Goal: Register for event/course

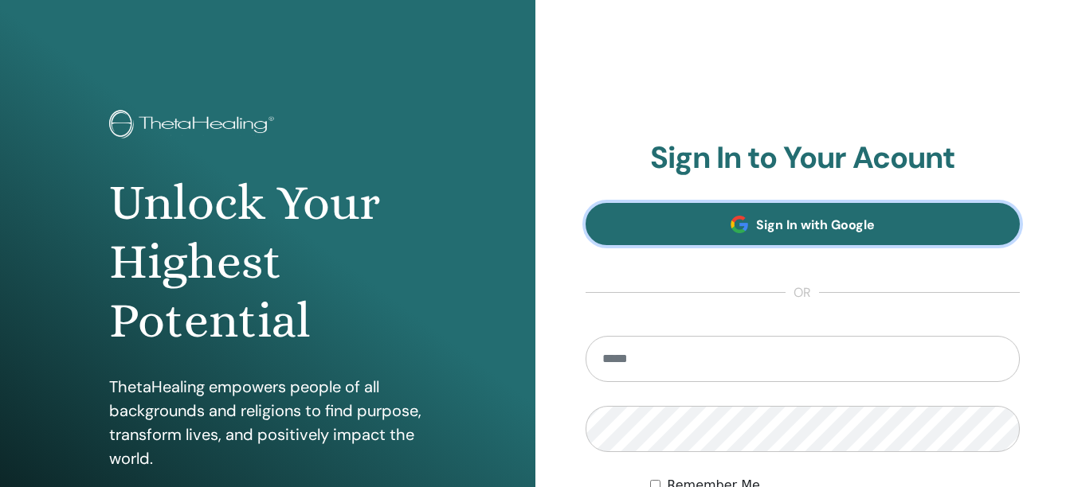
click at [806, 235] on link "Sign In with Google" at bounding box center [802, 224] width 435 height 42
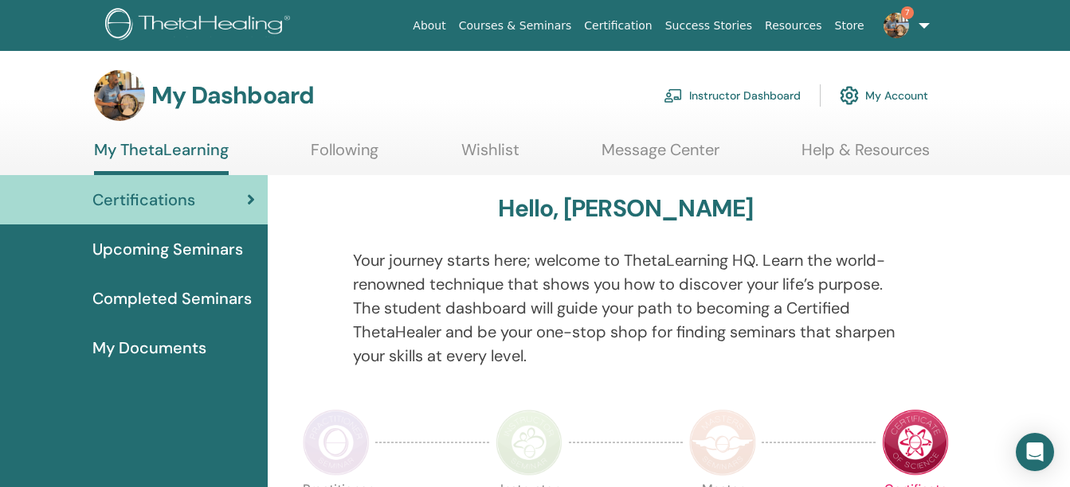
click at [899, 22] on img at bounding box center [895, 25] width 25 height 25
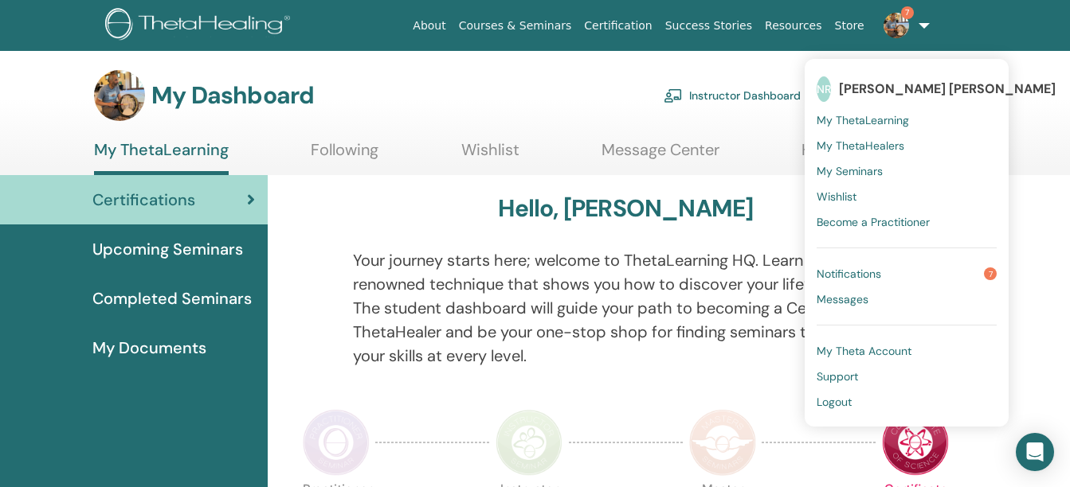
click at [738, 100] on link "Instructor Dashboard" at bounding box center [732, 95] width 137 height 35
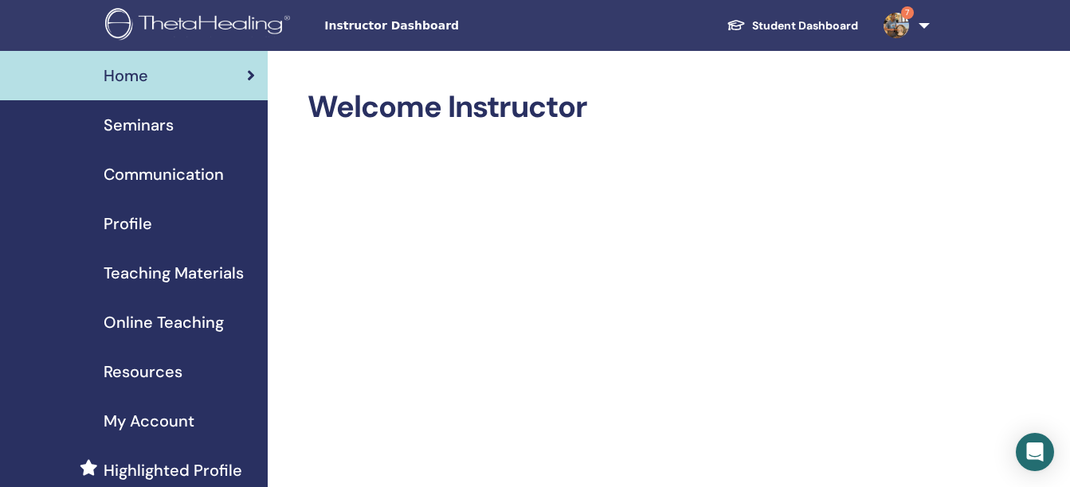
click at [151, 123] on span "Seminars" at bounding box center [139, 125] width 70 height 24
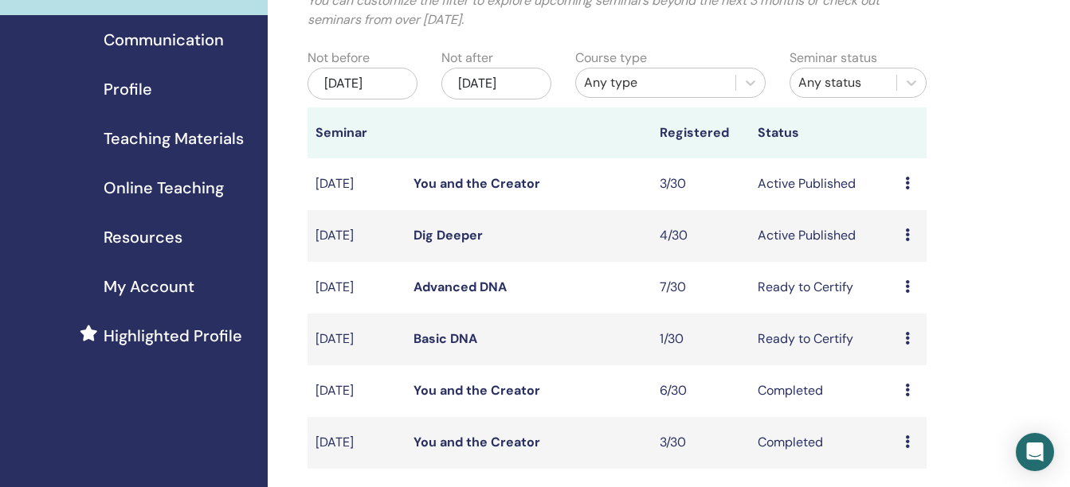
scroll to position [138, 0]
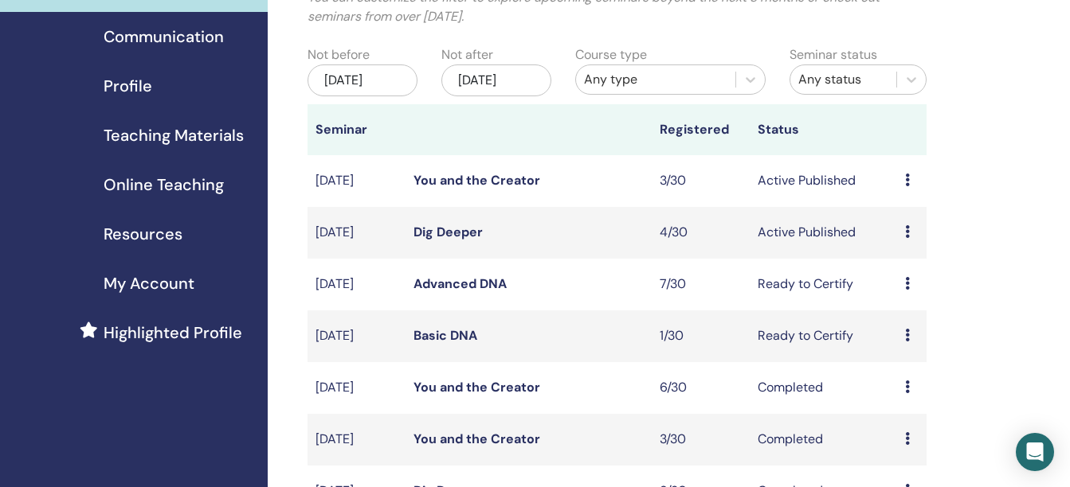
click at [446, 241] on link "Dig Deeper" at bounding box center [447, 232] width 69 height 17
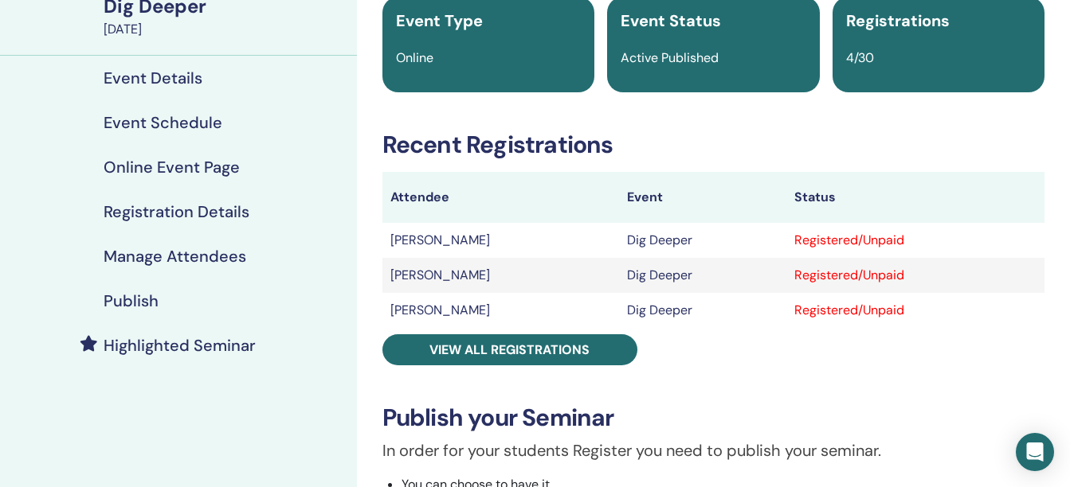
scroll to position [146, 0]
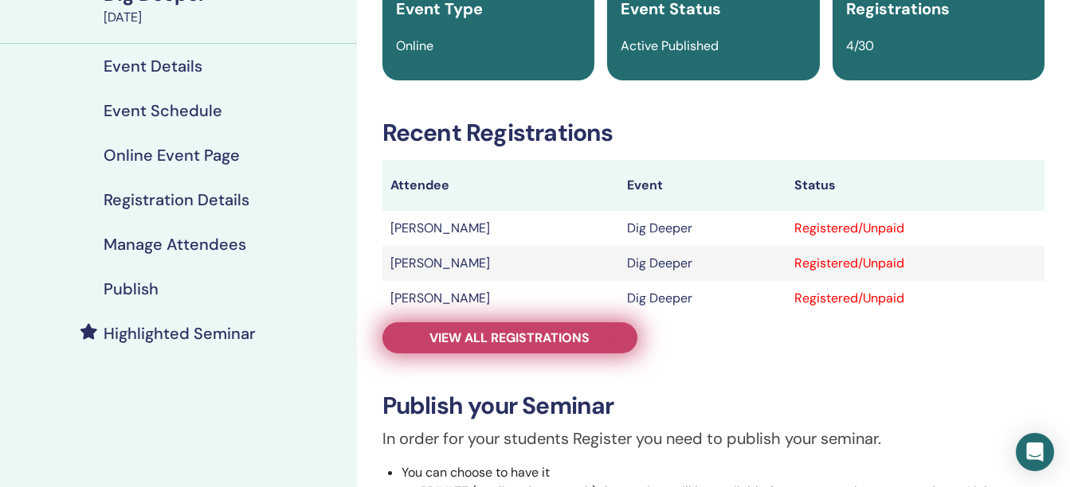
click at [533, 329] on link "View all registrations" at bounding box center [509, 338] width 255 height 31
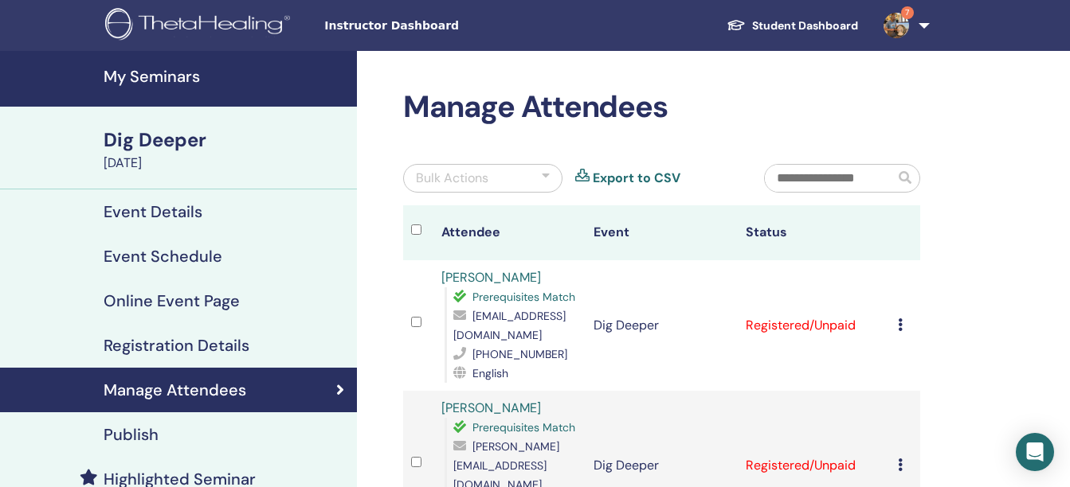
click at [147, 84] on h4 "My Seminars" at bounding box center [226, 76] width 244 height 19
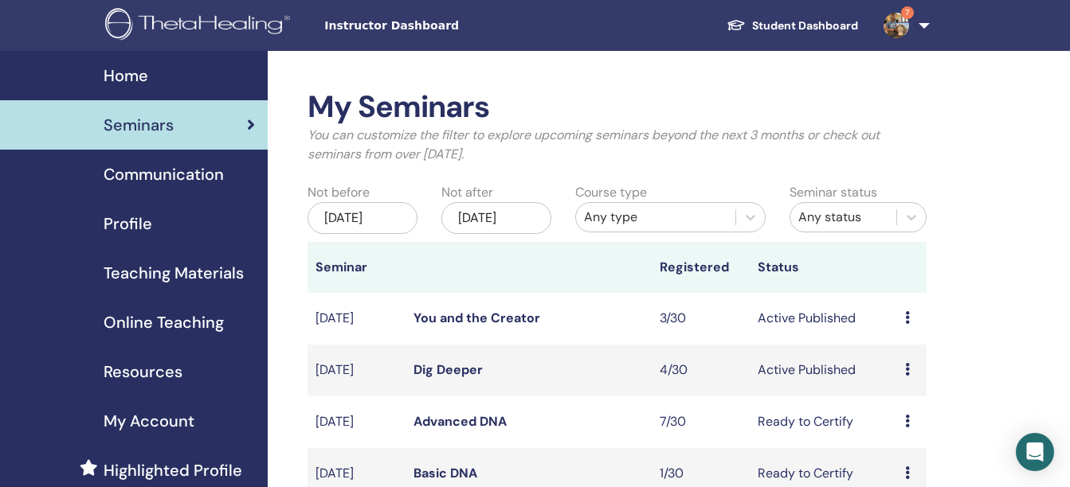
click at [450, 327] on link "You and the Creator" at bounding box center [476, 318] width 127 height 17
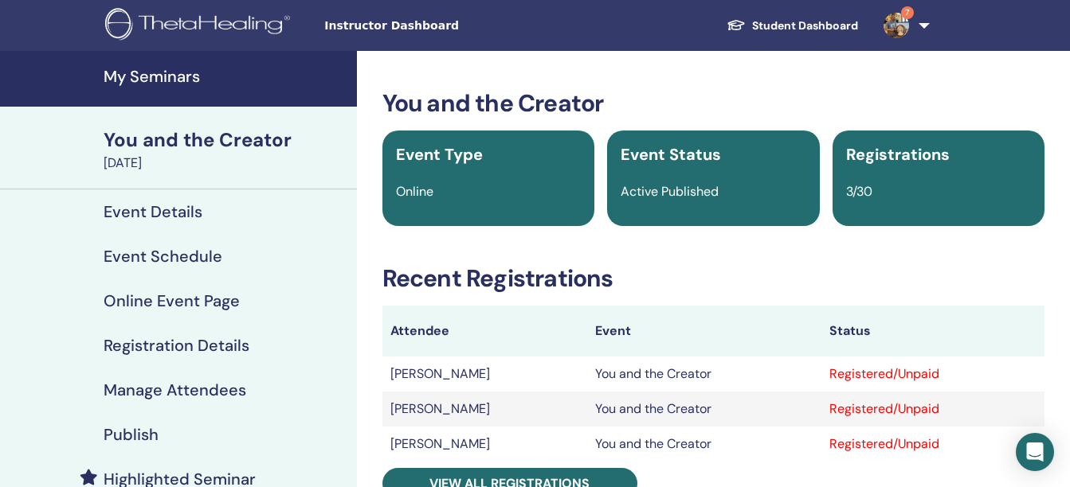
click at [197, 77] on h4 "My Seminars" at bounding box center [226, 76] width 244 height 19
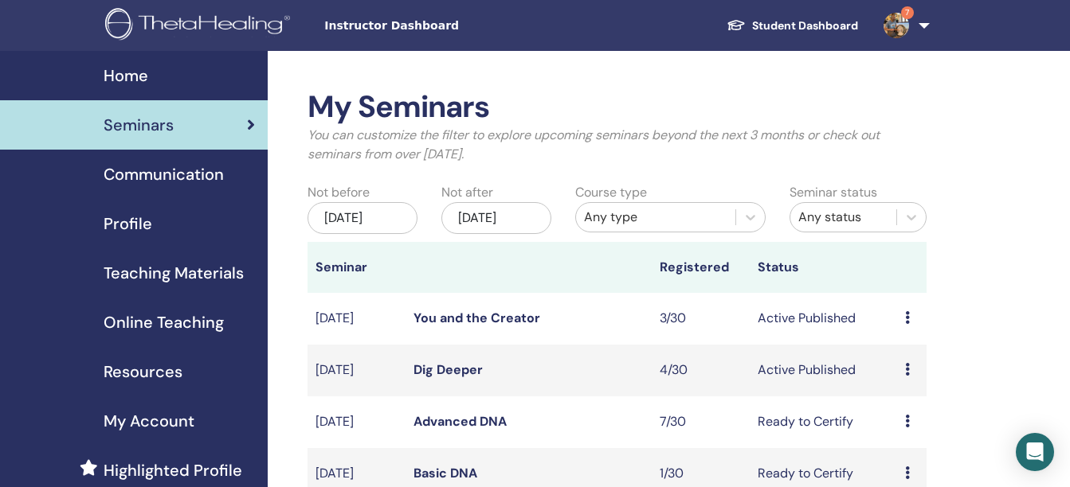
click at [897, 22] on img at bounding box center [895, 25] width 25 height 25
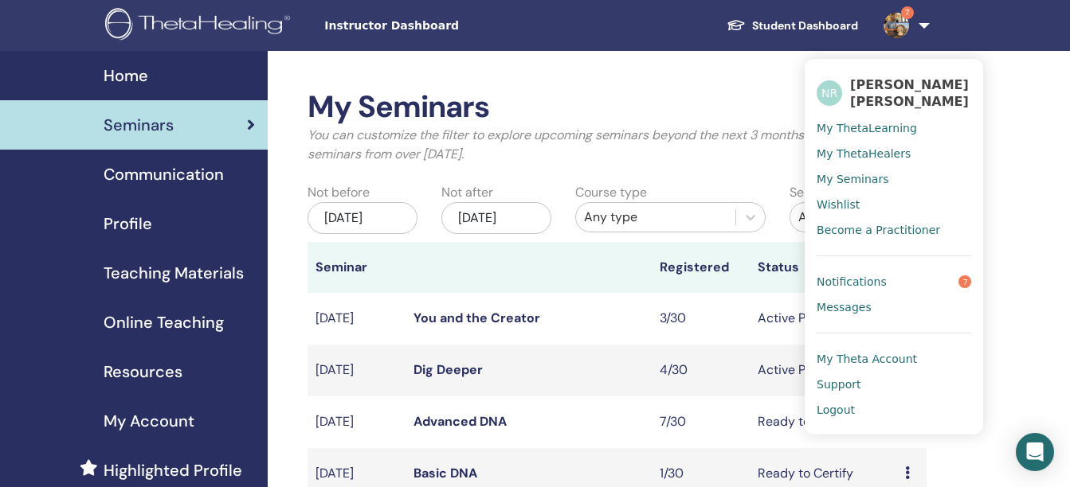
click at [849, 275] on span "Notifications" at bounding box center [851, 282] width 70 height 14
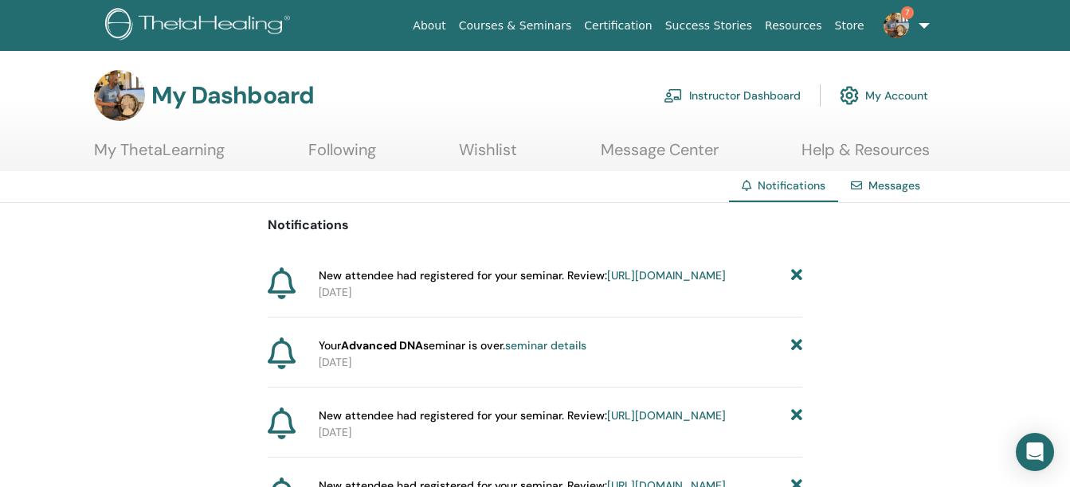
click at [146, 149] on link "My ThetaLearning" at bounding box center [159, 155] width 131 height 31
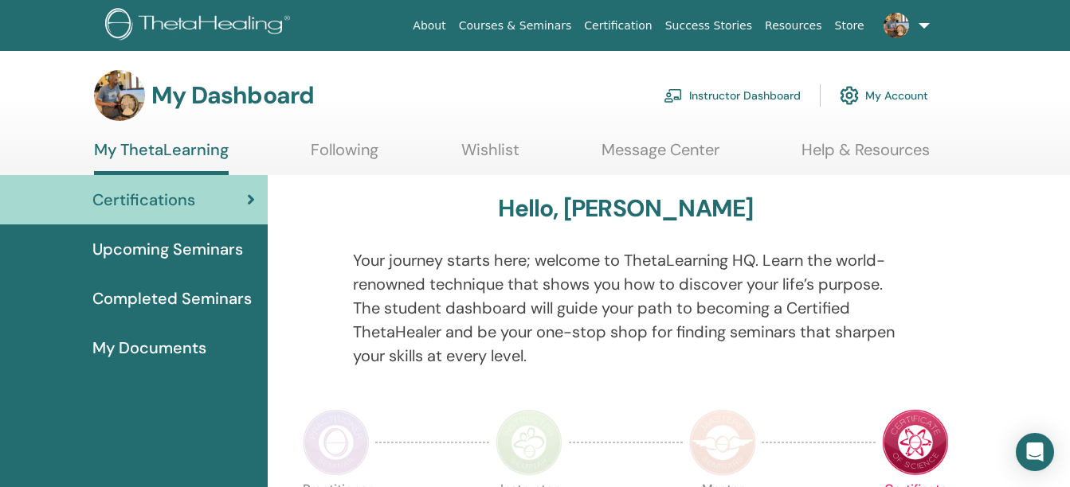
click at [158, 252] on span "Upcoming Seminars" at bounding box center [167, 249] width 151 height 24
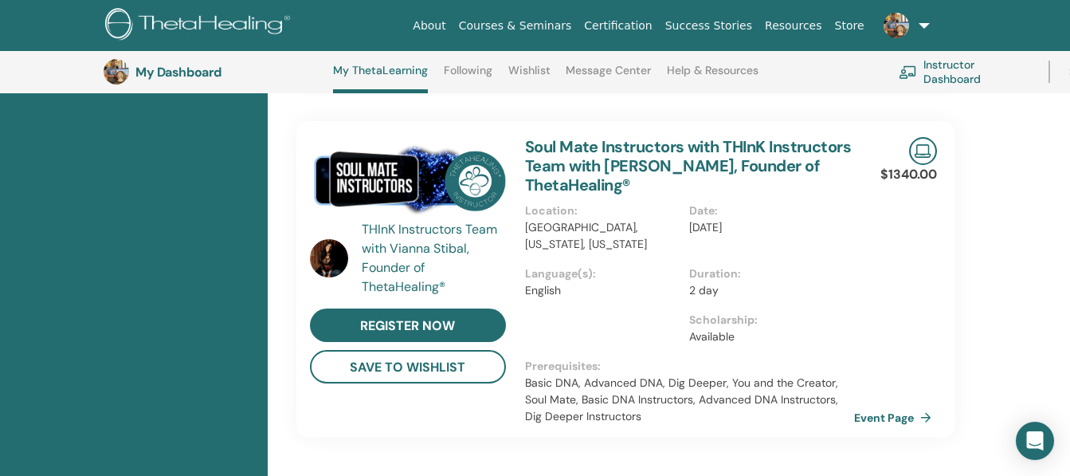
scroll to position [1033, 0]
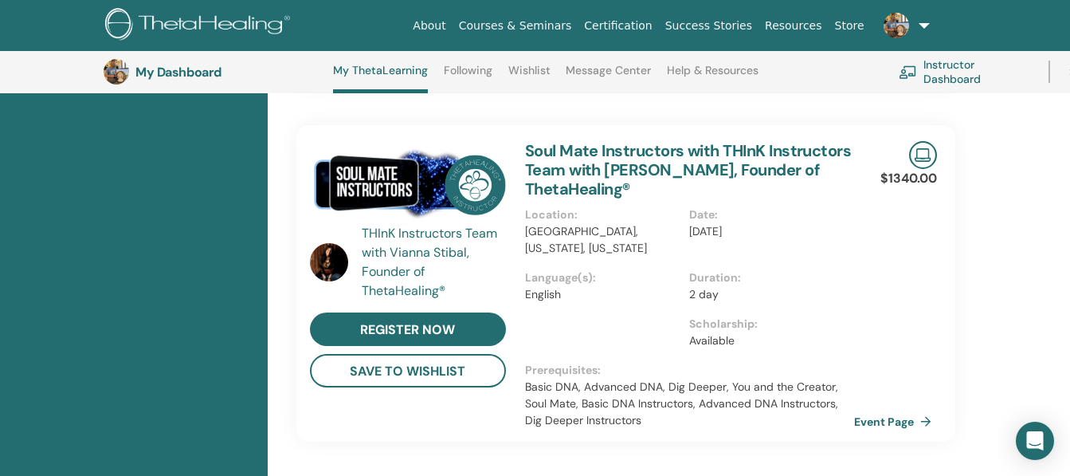
click at [797, 200] on div "Soul Mate Instructors with THInK Instructors Team with Vianna Stibal, Founder o…" at bounding box center [689, 283] width 348 height 316
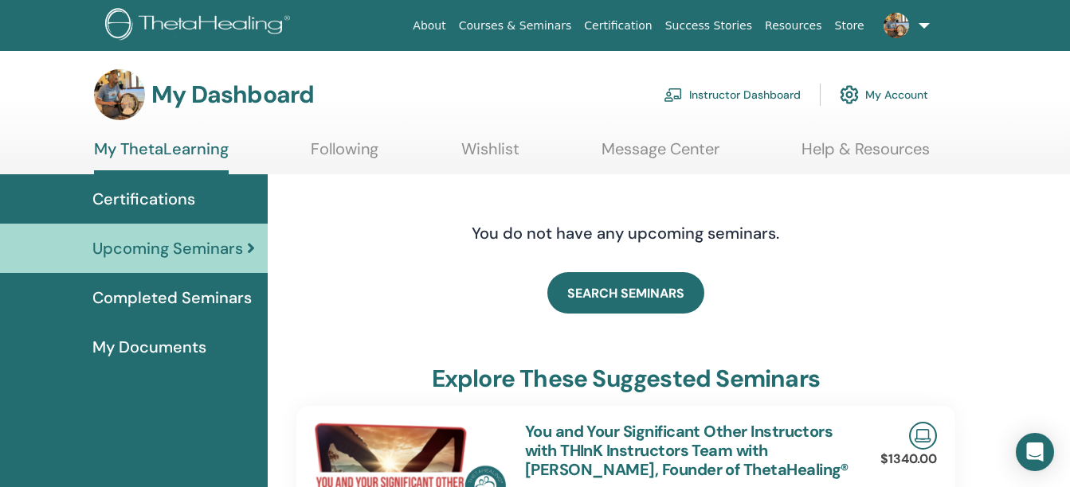
scroll to position [0, 0]
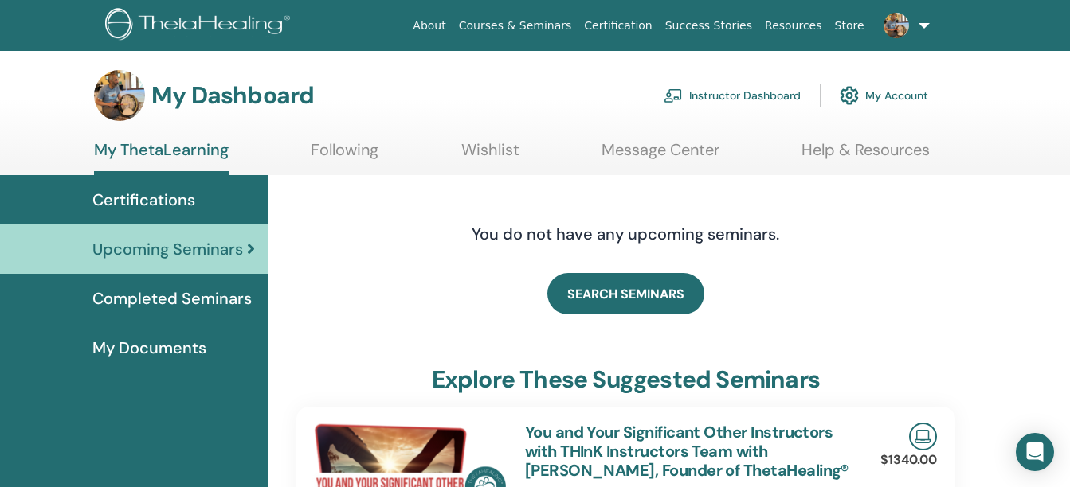
click at [209, 153] on link "My ThetaLearning" at bounding box center [161, 157] width 135 height 35
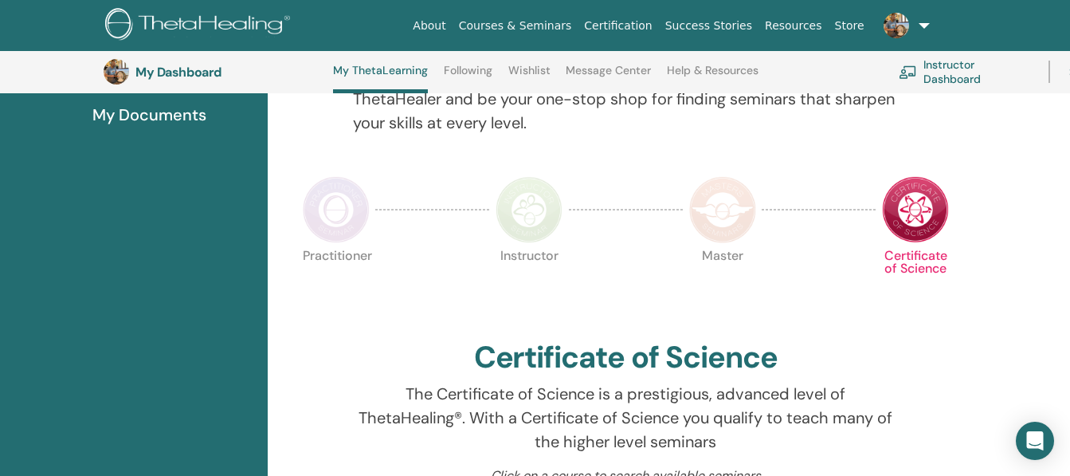
scroll to position [315, 0]
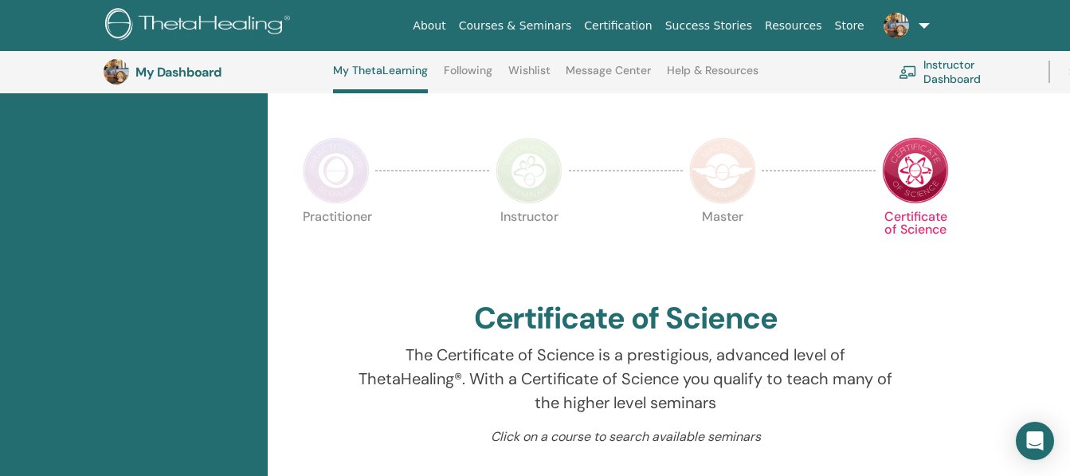
click at [503, 172] on img at bounding box center [528, 170] width 67 height 67
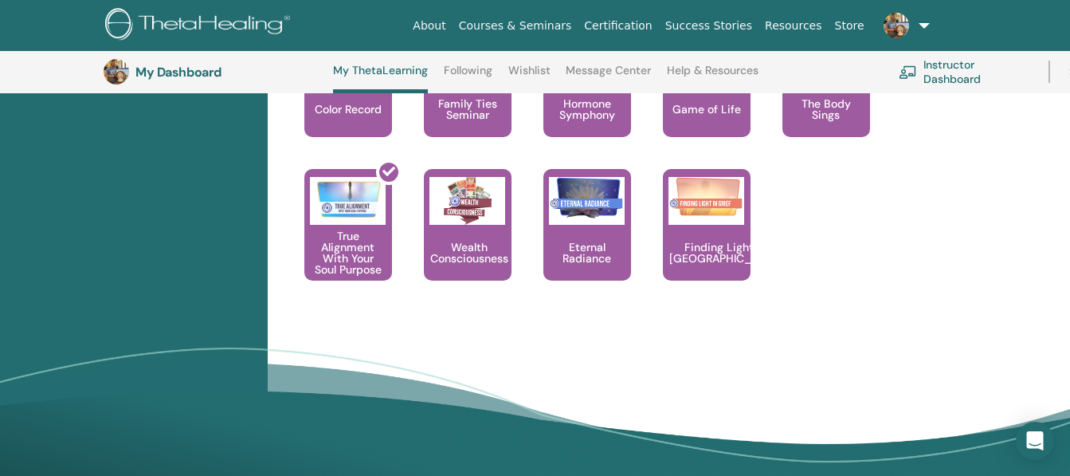
scroll to position [1855, 0]
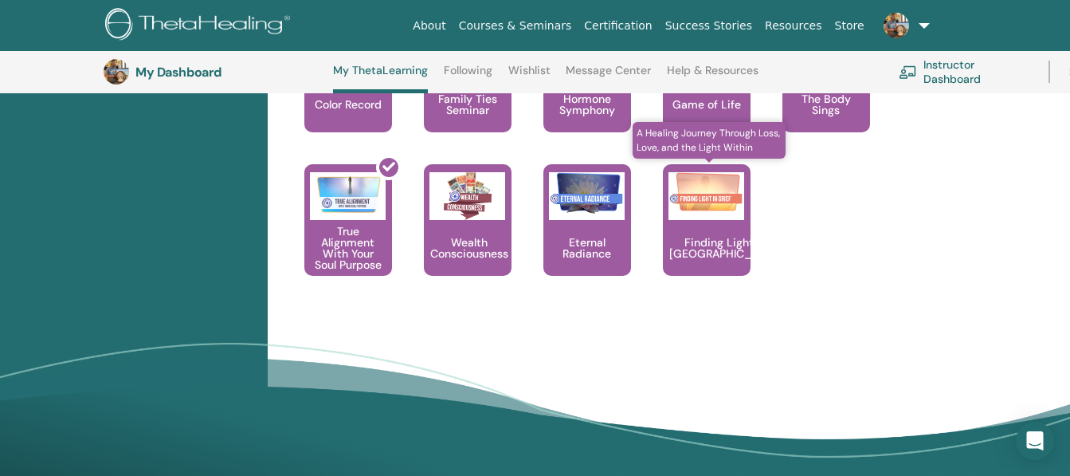
click at [718, 220] on div "Finding Light in Grief" at bounding box center [707, 220] width 88 height 112
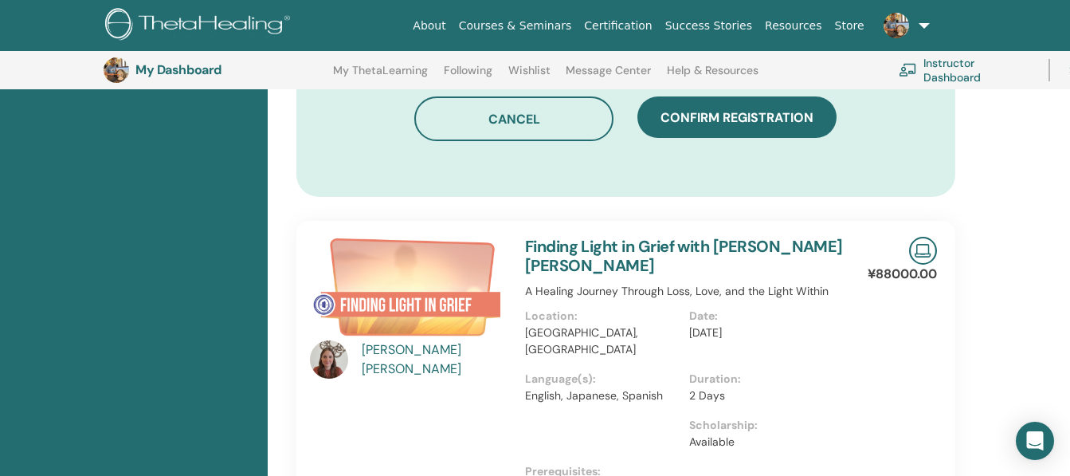
scroll to position [1108, 0]
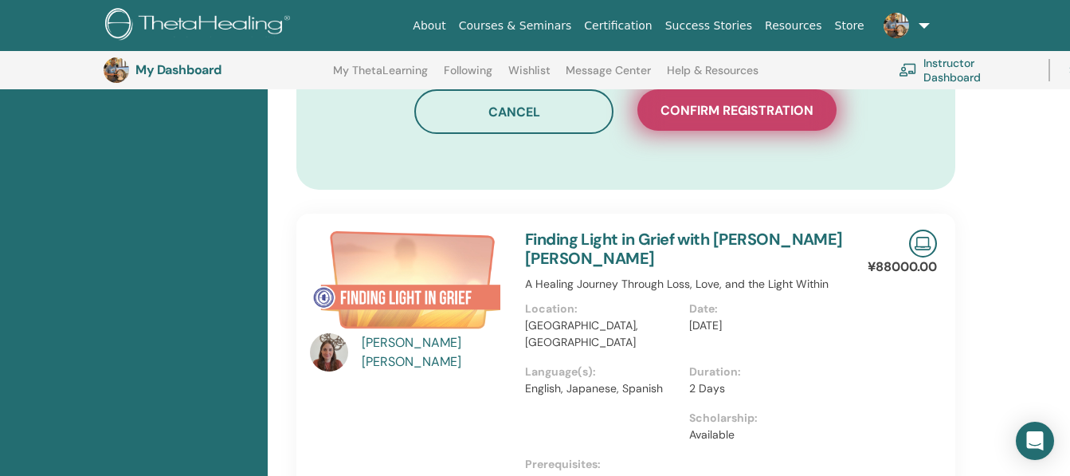
click at [813, 100] on button "Confirm registration" at bounding box center [736, 109] width 199 height 41
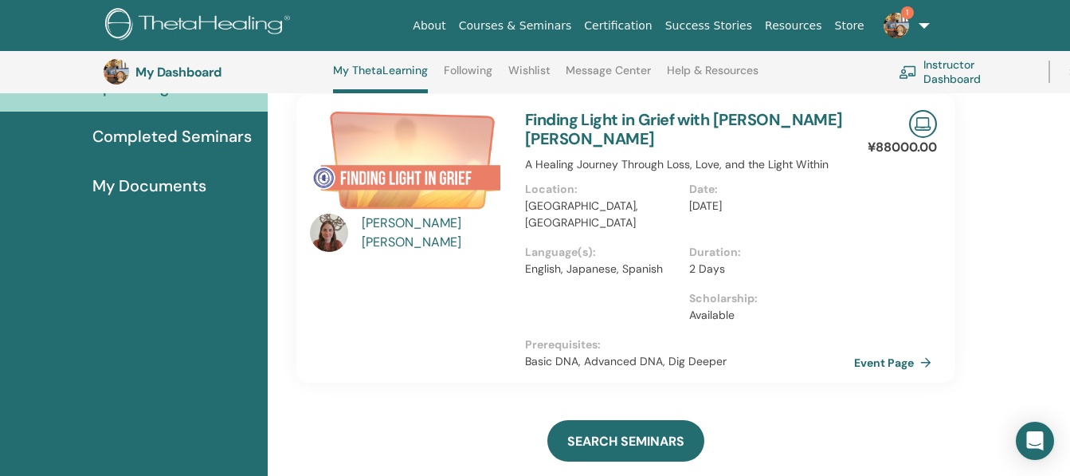
scroll to position [213, 0]
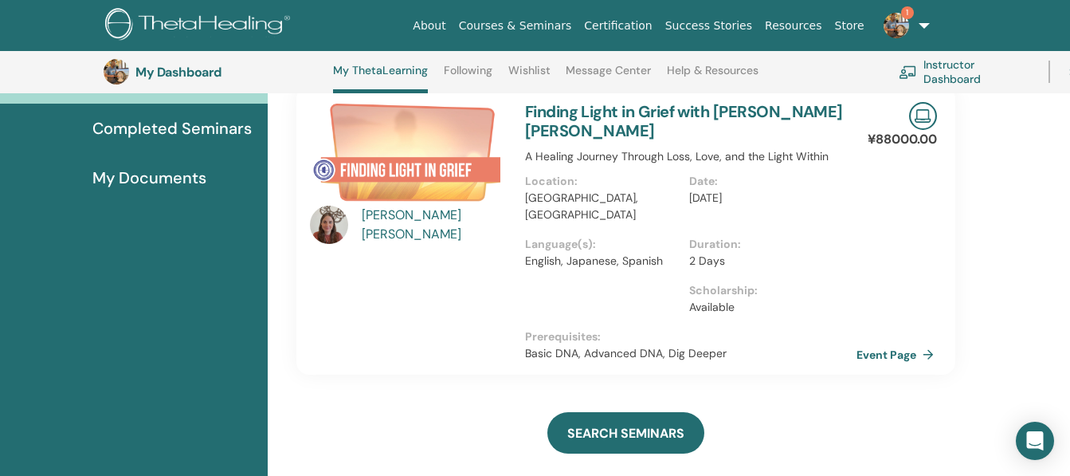
click at [879, 343] on link "Event Page" at bounding box center [898, 355] width 84 height 24
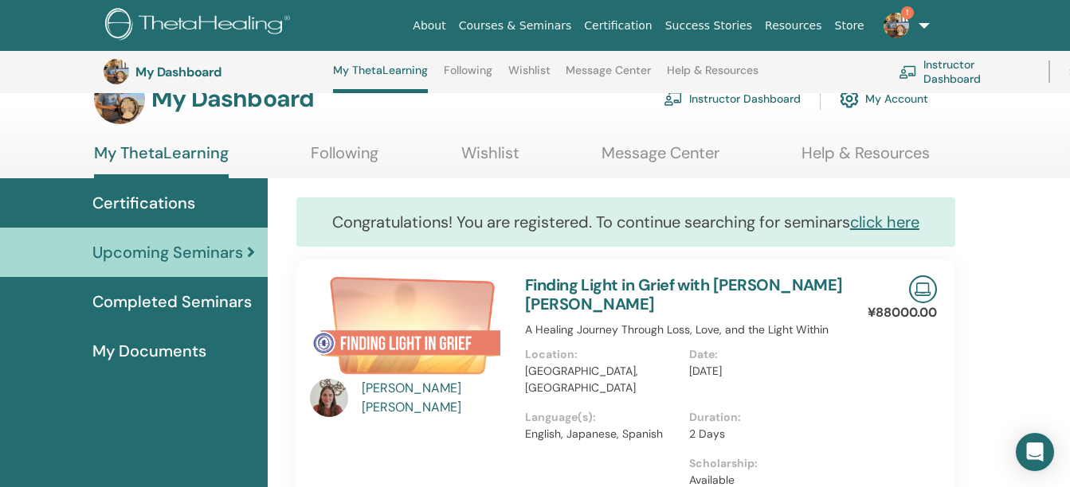
scroll to position [0, 0]
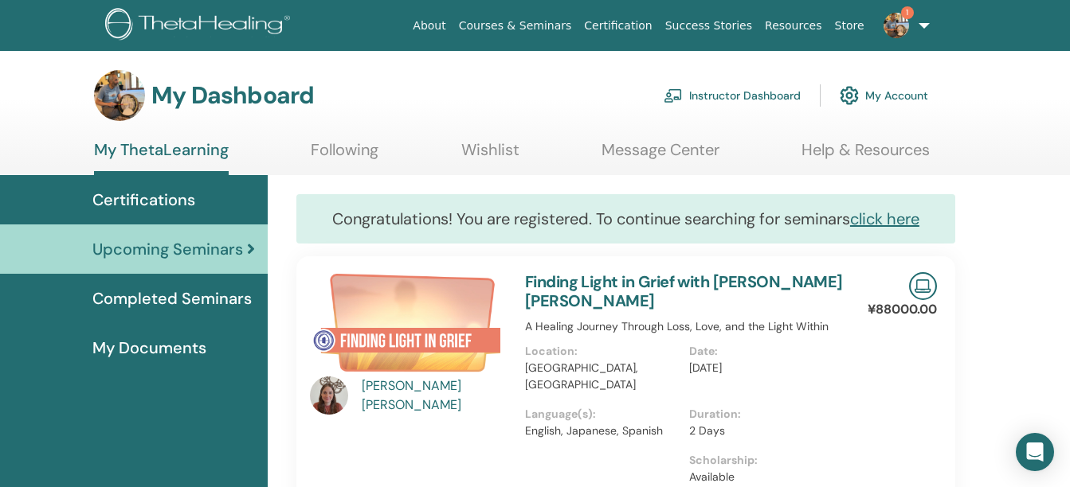
click at [142, 236] on link "Upcoming Seminars" at bounding box center [134, 249] width 268 height 49
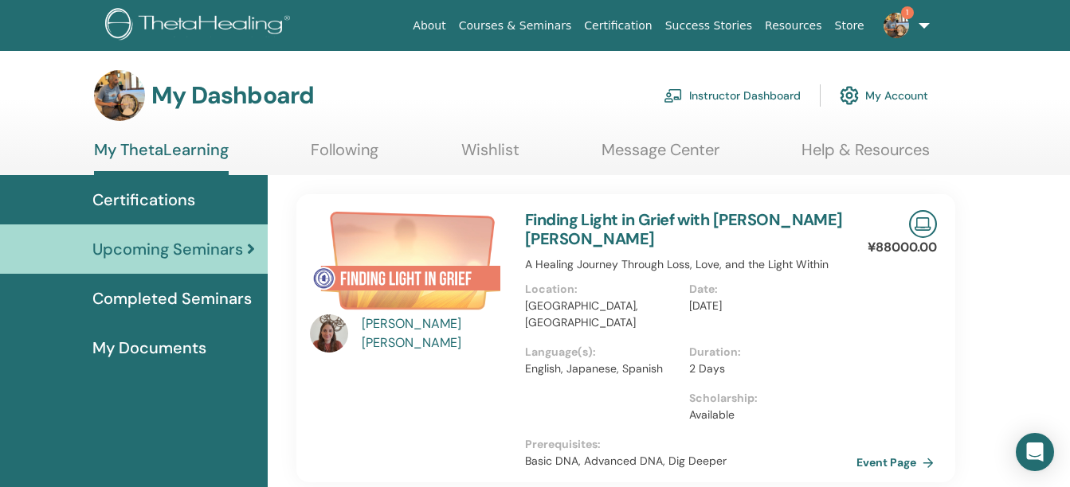
click at [878, 451] on link "Event Page" at bounding box center [898, 463] width 84 height 24
